Goal: Task Accomplishment & Management: Complete application form

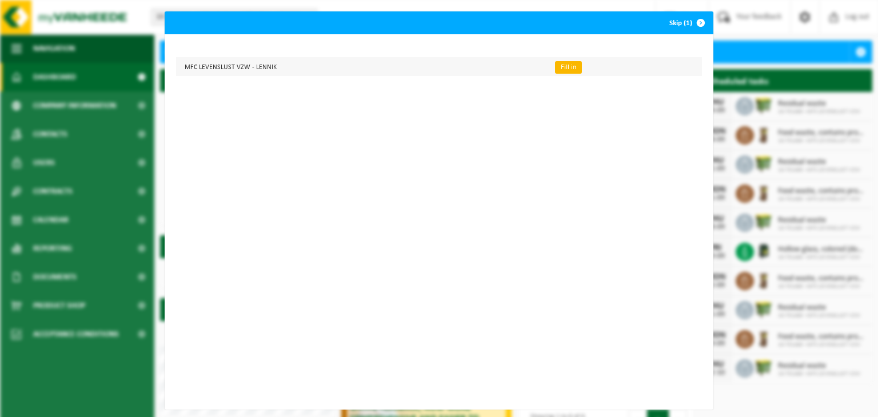
click at [555, 70] on link "Fill in" at bounding box center [568, 67] width 27 height 13
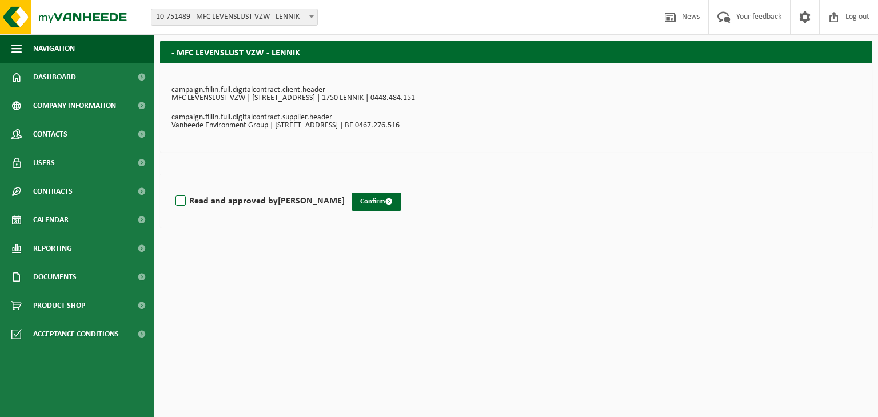
click at [180, 202] on label "Read and approved by [PERSON_NAME]" at bounding box center [259, 201] width 172 height 17
click at [345, 187] on input "Read and approved by [PERSON_NAME]" at bounding box center [345, 186] width 1 height 1
checkbox input "true"
click at [352, 202] on button "Confirm" at bounding box center [377, 202] width 50 height 18
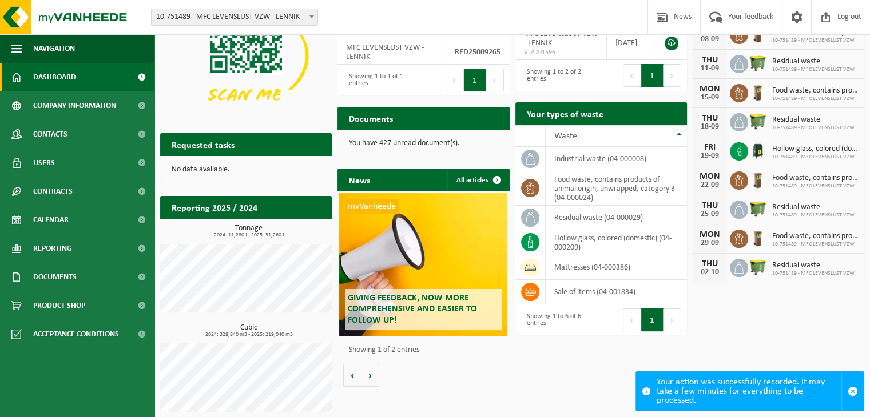
scroll to position [69, 0]
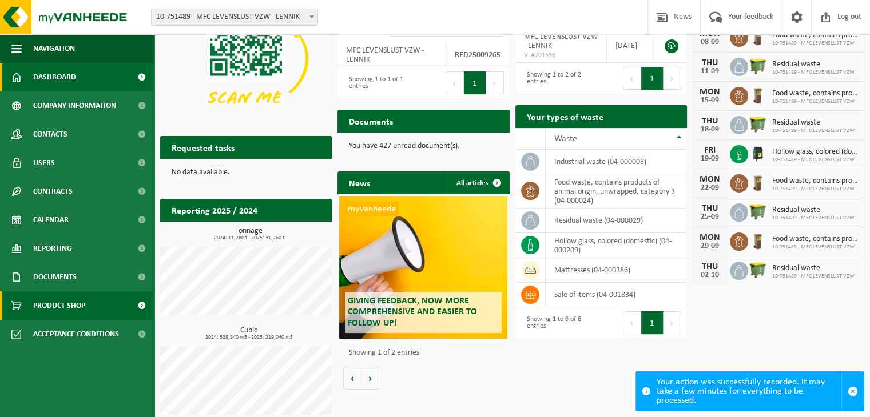
click at [94, 314] on link "Product Shop" at bounding box center [77, 306] width 154 height 29
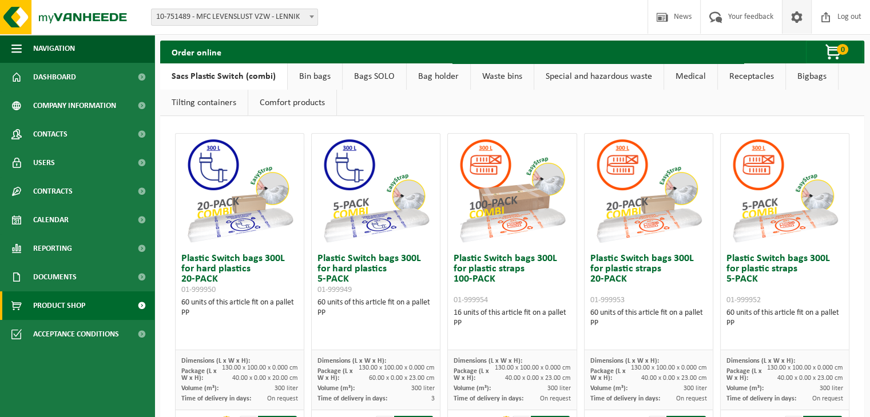
click at [794, 23] on span at bounding box center [796, 17] width 17 height 34
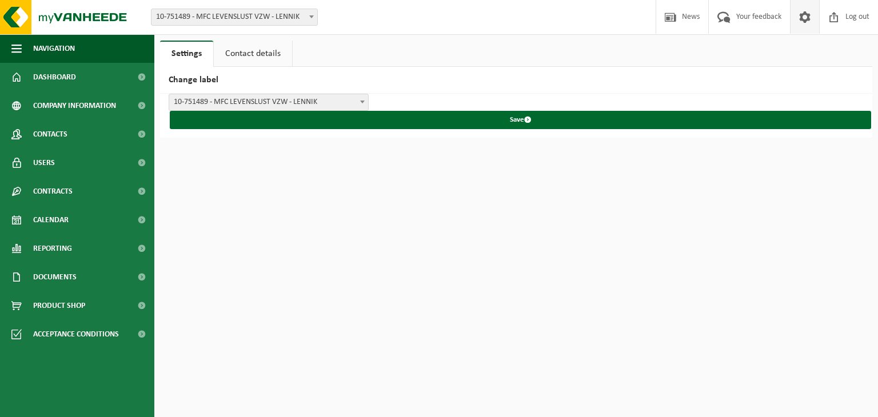
click at [261, 60] on link "Contact details" at bounding box center [253, 54] width 78 height 26
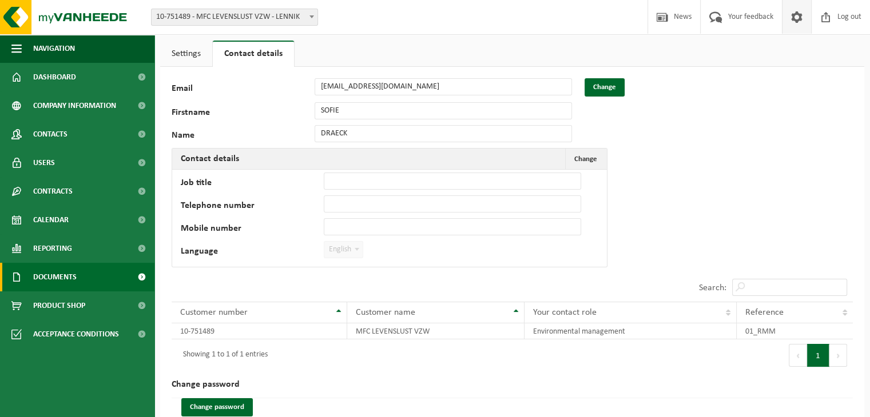
click at [132, 281] on span at bounding box center [142, 277] width 26 height 29
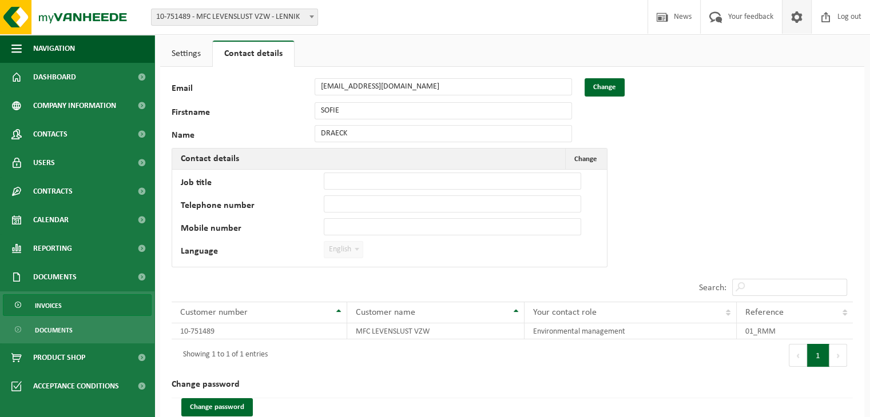
click at [110, 305] on link "Invoices" at bounding box center [77, 305] width 149 height 22
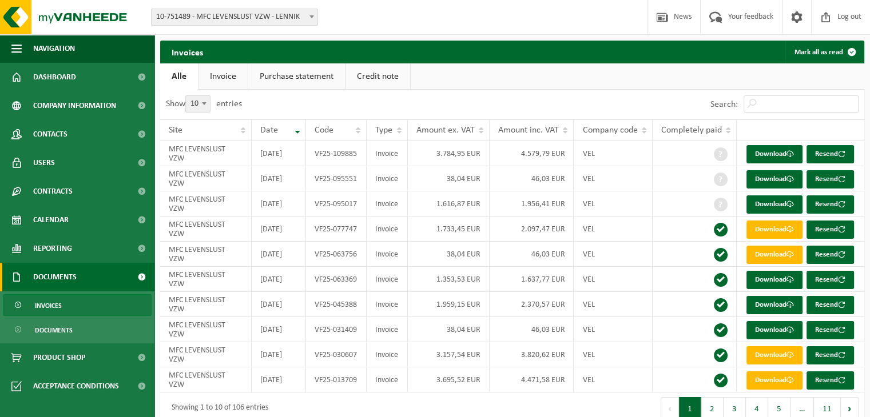
click at [237, 74] on link "Invoice" at bounding box center [222, 76] width 49 height 26
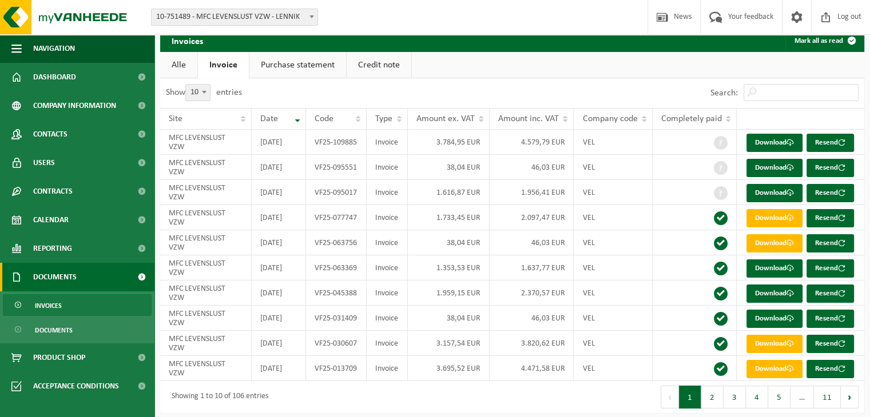
scroll to position [9, 0]
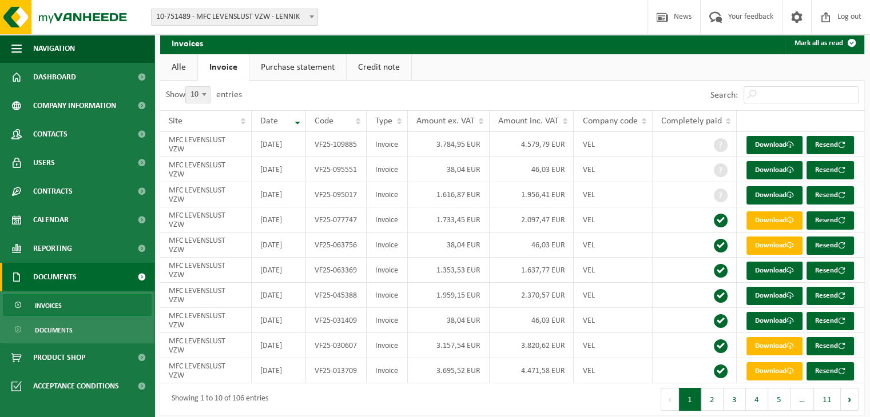
click at [277, 71] on link "Purchase statement" at bounding box center [297, 67] width 97 height 26
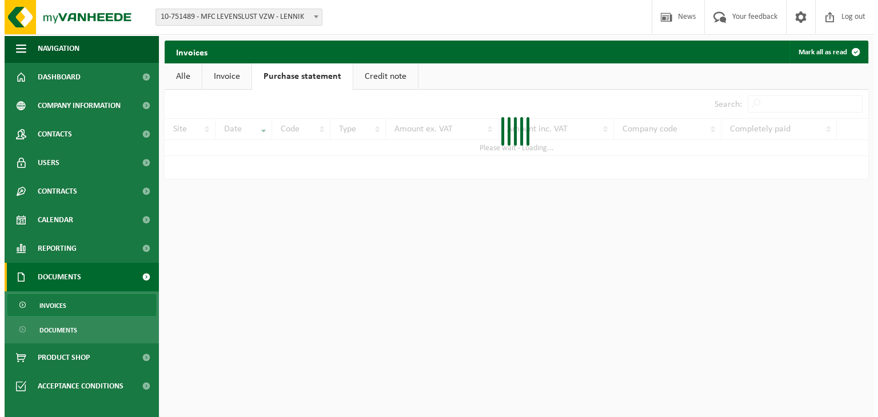
scroll to position [0, 0]
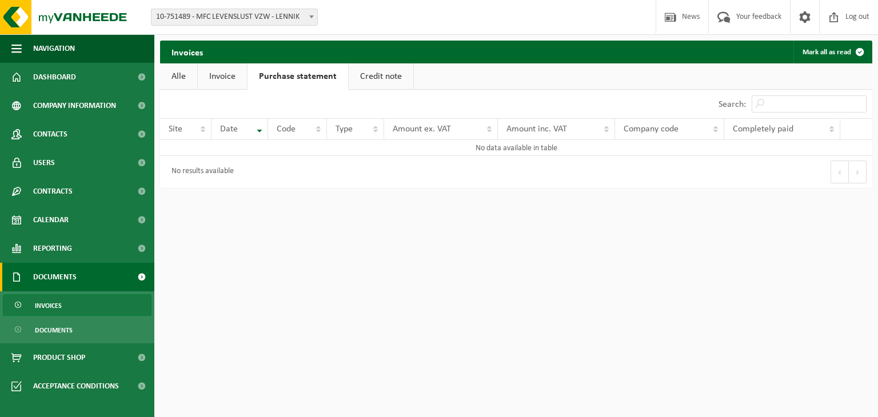
click at [220, 79] on link "Invoice" at bounding box center [222, 76] width 49 height 26
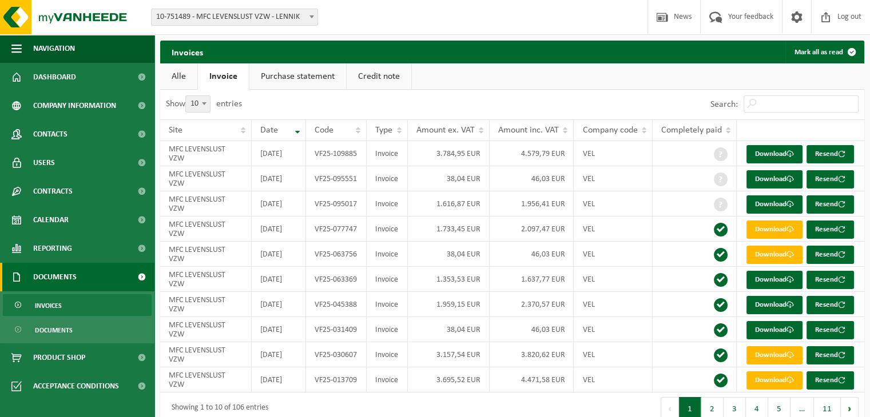
click at [285, 88] on link "Purchase statement" at bounding box center [297, 76] width 97 height 26
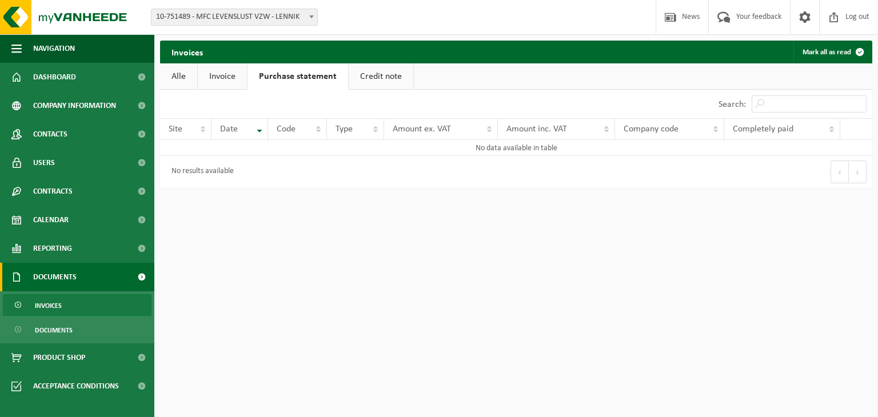
click at [367, 78] on link "Credit note" at bounding box center [381, 76] width 65 height 26
click at [220, 78] on link "Invoice" at bounding box center [222, 76] width 49 height 26
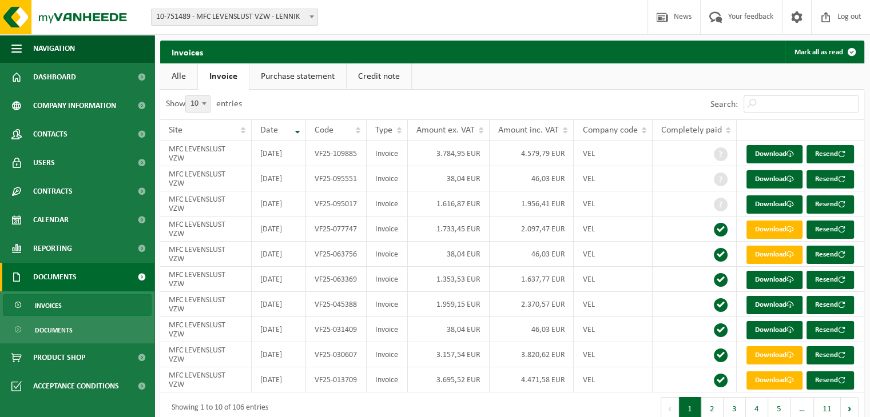
click at [313, 75] on link "Purchase statement" at bounding box center [297, 76] width 97 height 26
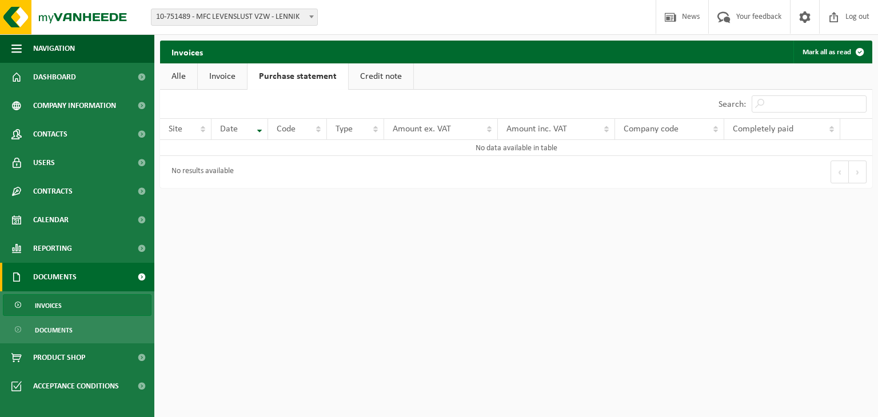
click at [233, 78] on link "Invoice" at bounding box center [222, 76] width 49 height 26
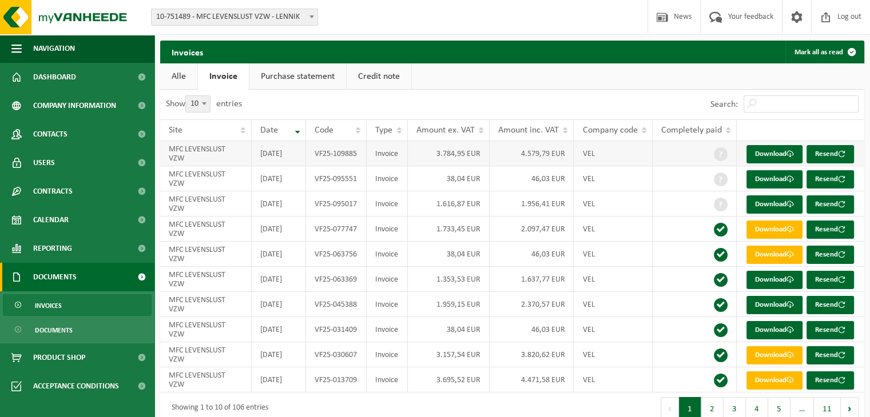
click at [204, 160] on td "MFC LEVENSLUST VZW" at bounding box center [205, 153] width 91 height 25
click at [373, 81] on link "Credit note" at bounding box center [378, 76] width 65 height 26
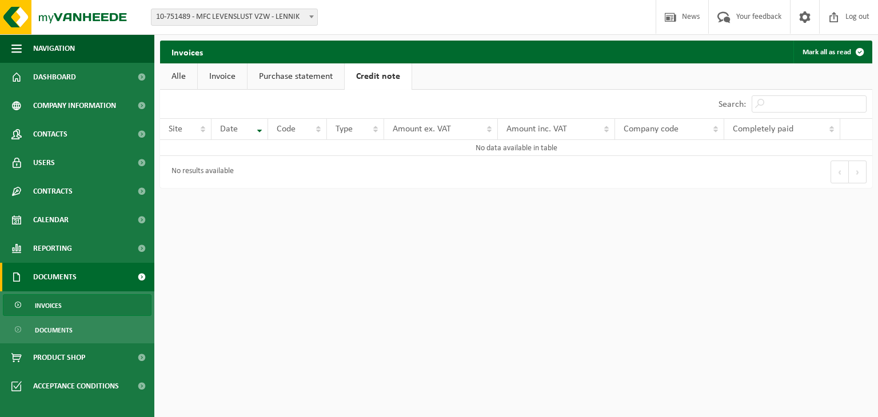
click at [306, 84] on link "Purchase statement" at bounding box center [296, 76] width 97 height 26
click at [77, 330] on link "Documents" at bounding box center [77, 330] width 149 height 22
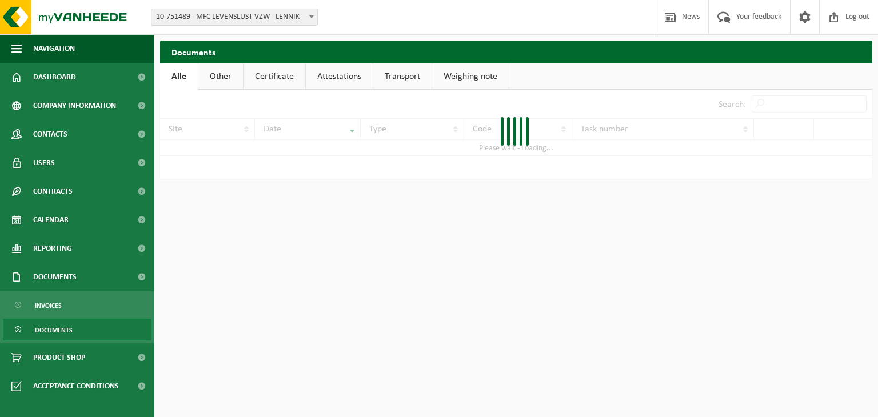
click at [75, 360] on span "Product Shop" at bounding box center [59, 358] width 52 height 29
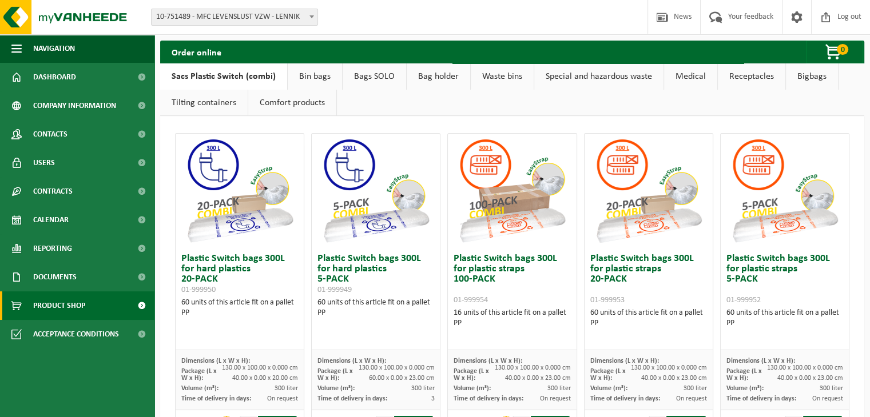
click at [575, 33] on div "Site: 10-751489 - MFC LEVENSLUST VZW - LENNIK 10-751489 - MFC LEVENSLUST VZW - …" at bounding box center [435, 17] width 870 height 35
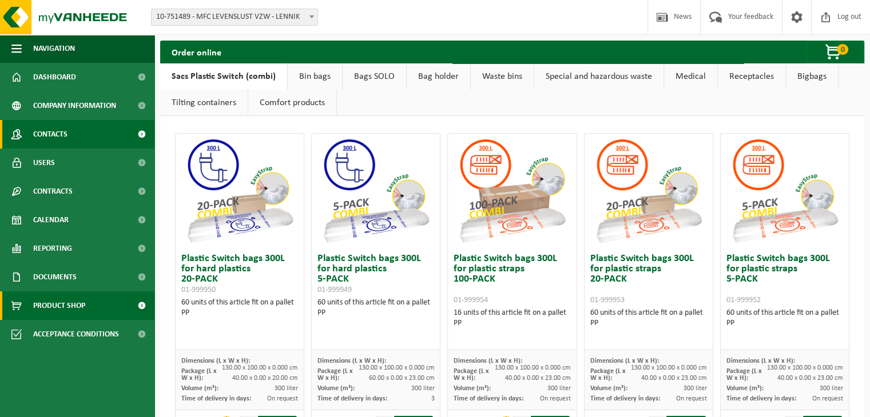
click at [116, 133] on link "Contacts" at bounding box center [77, 134] width 154 height 29
